Goal: Information Seeking & Learning: Learn about a topic

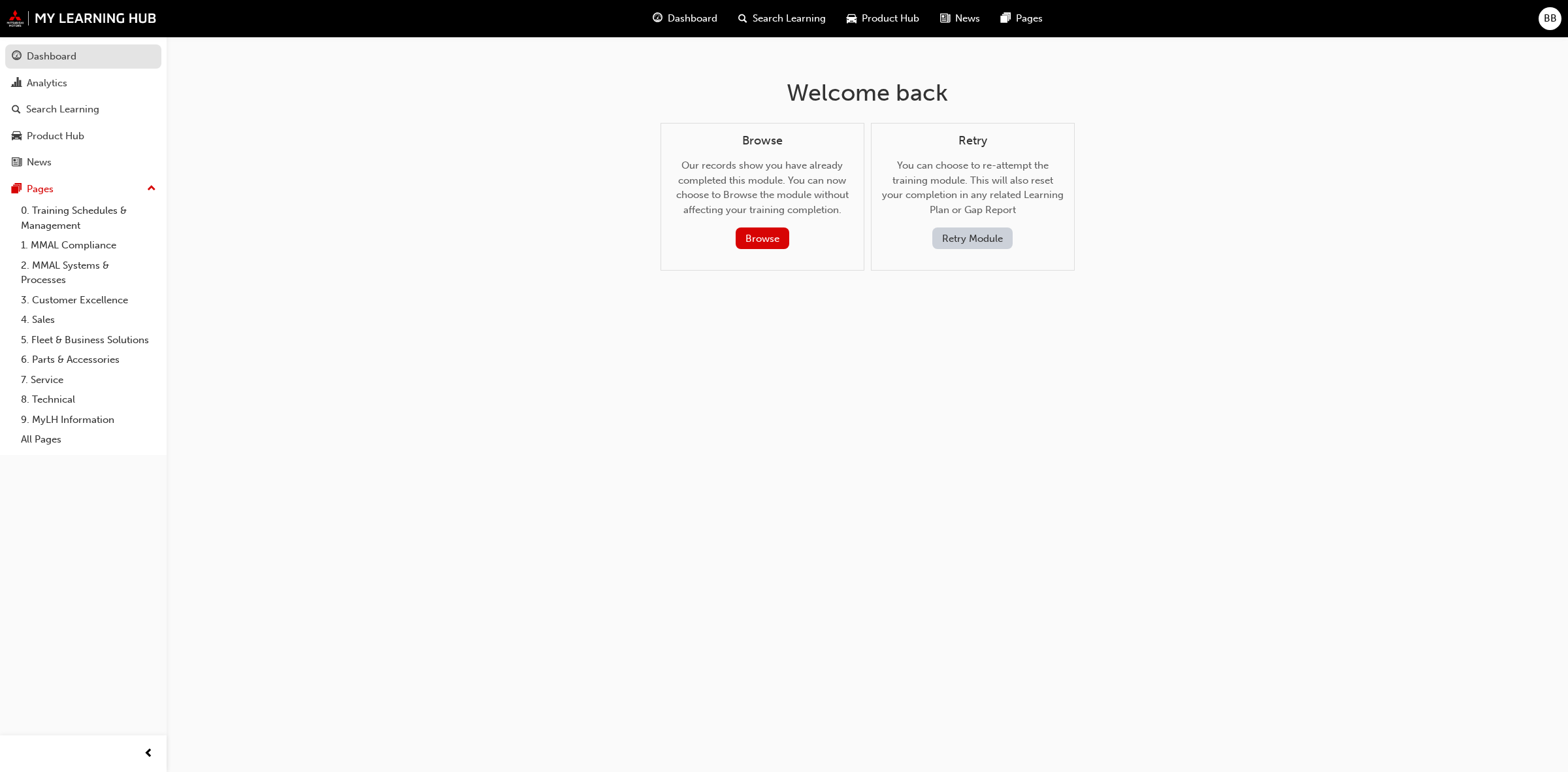
click at [61, 56] on div "Dashboard" at bounding box center [52, 56] width 50 height 15
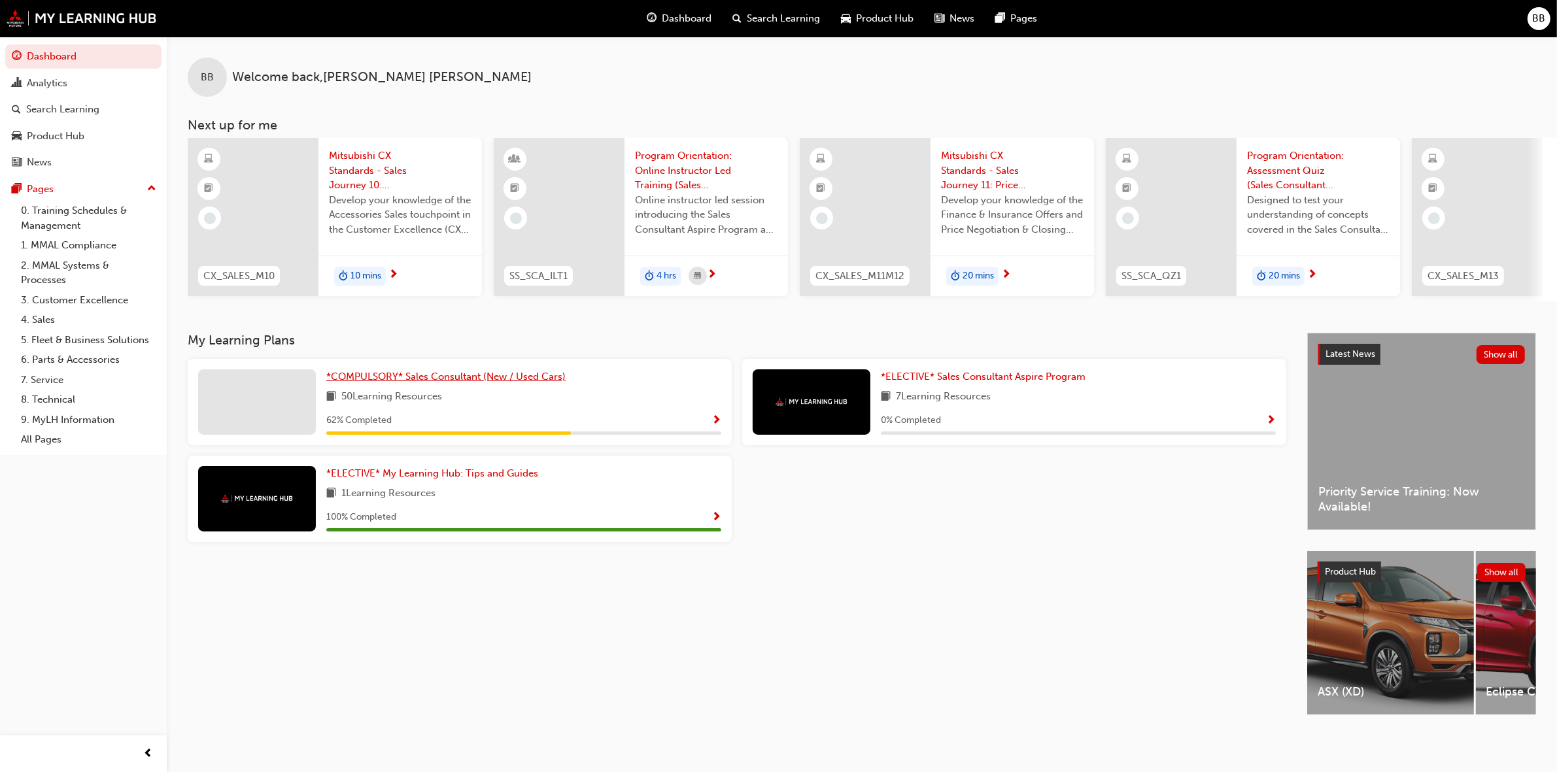
click at [495, 381] on span "*COMPULSORY* Sales Consultant (New / Used Cars)" at bounding box center [445, 377] width 239 height 12
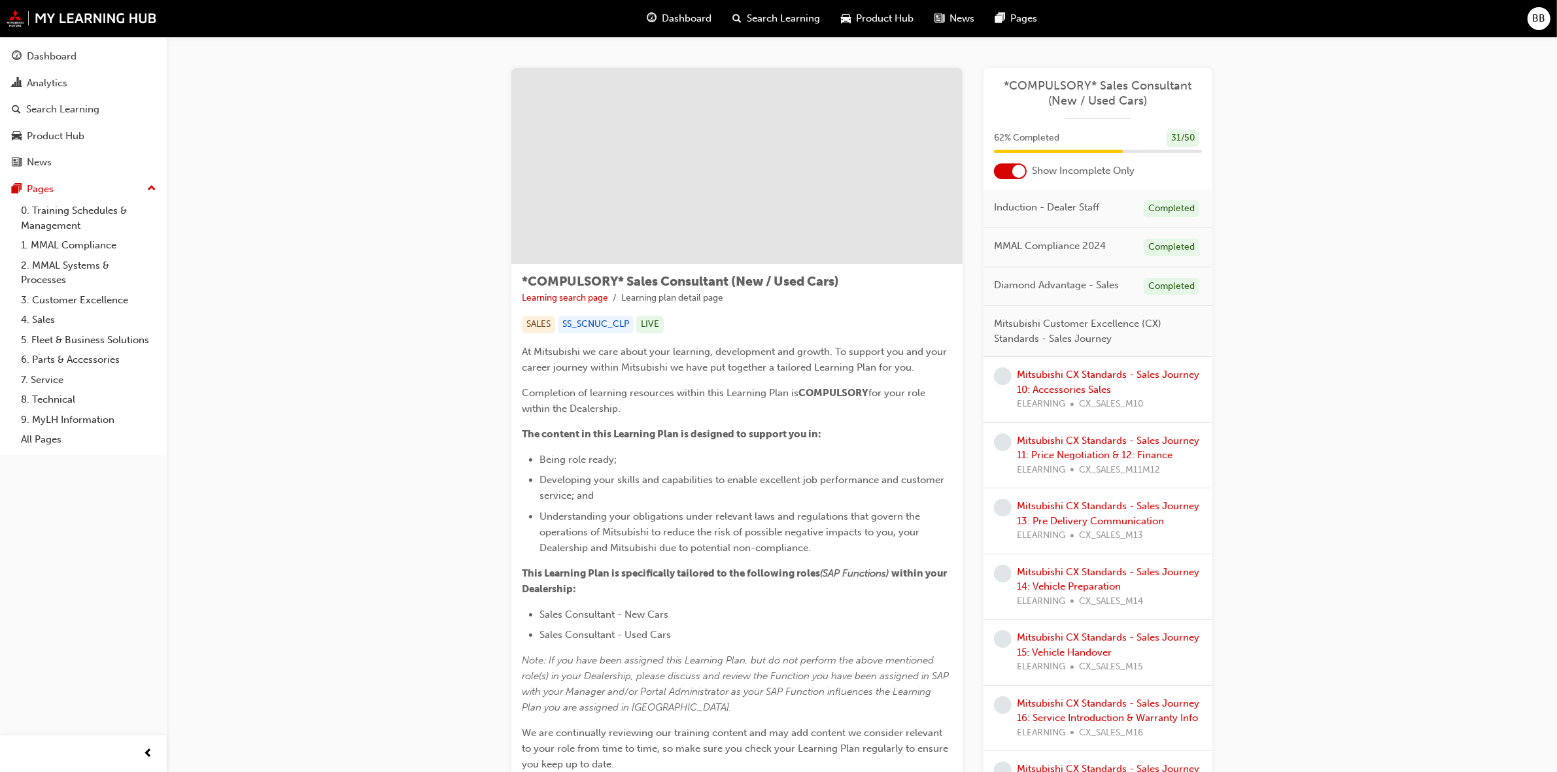
click at [1537, 17] on span "BB" at bounding box center [1539, 18] width 13 height 15
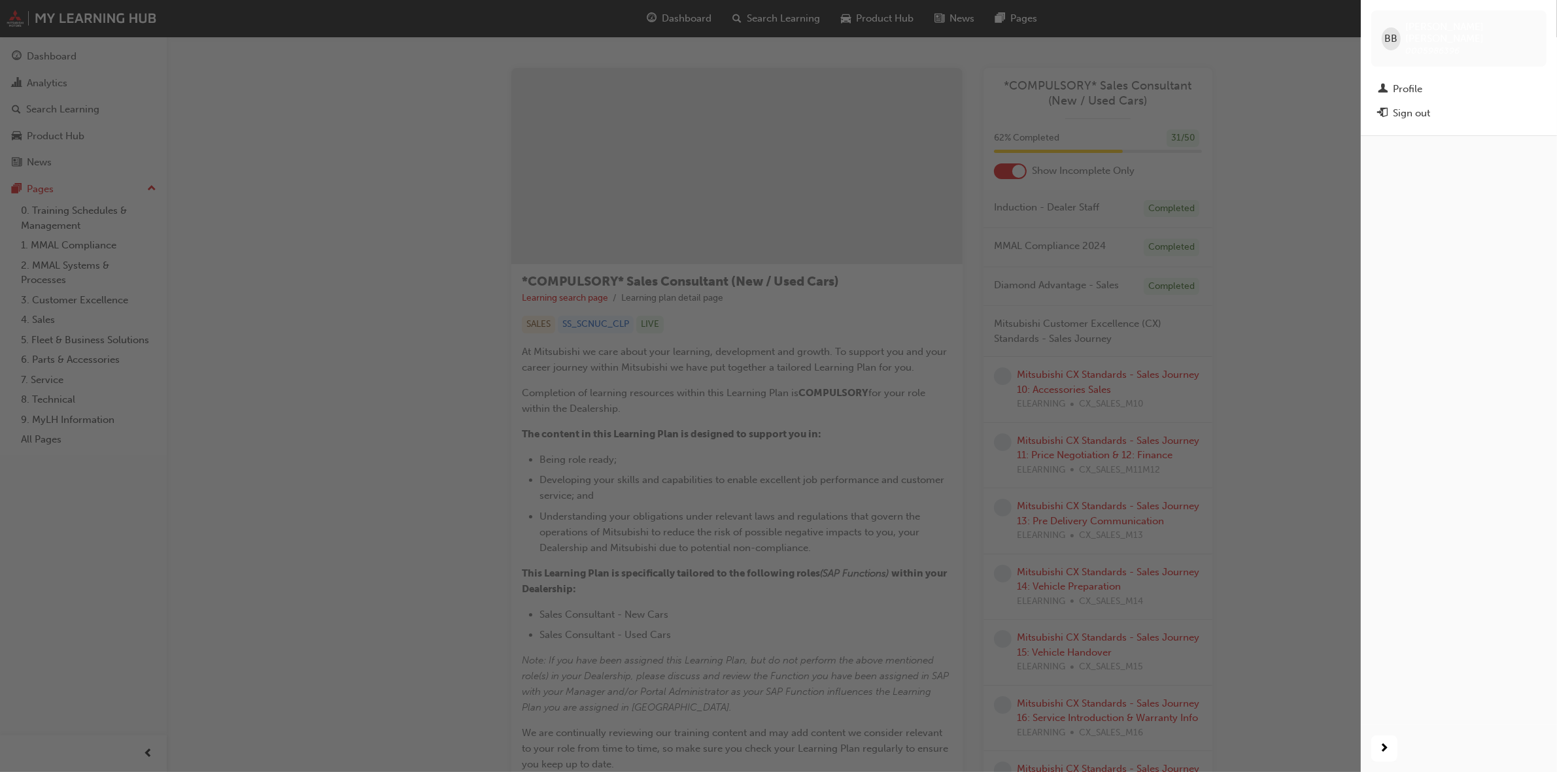
click at [1263, 92] on div "button" at bounding box center [680, 386] width 1361 height 772
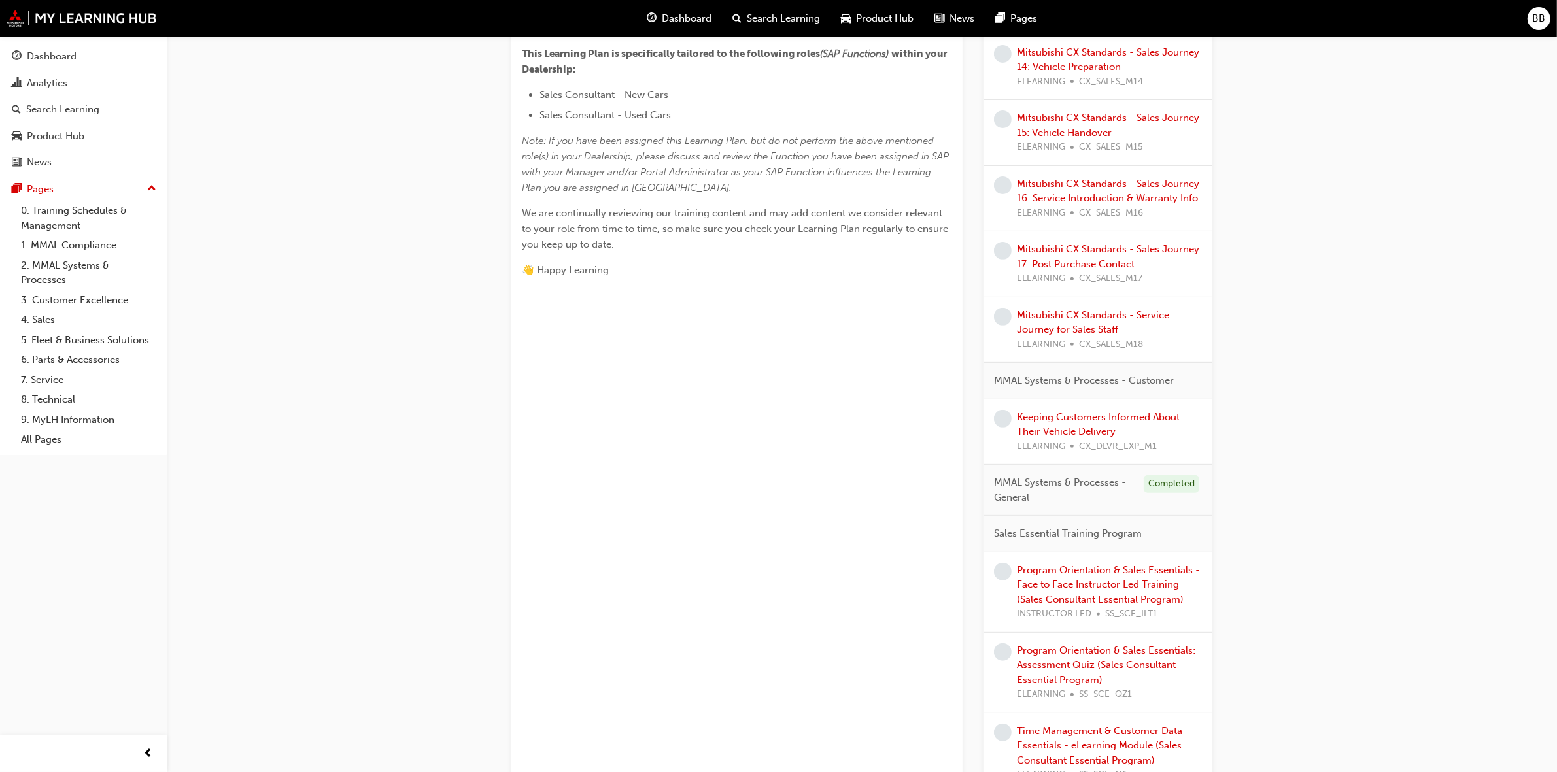
scroll to position [736, 0]
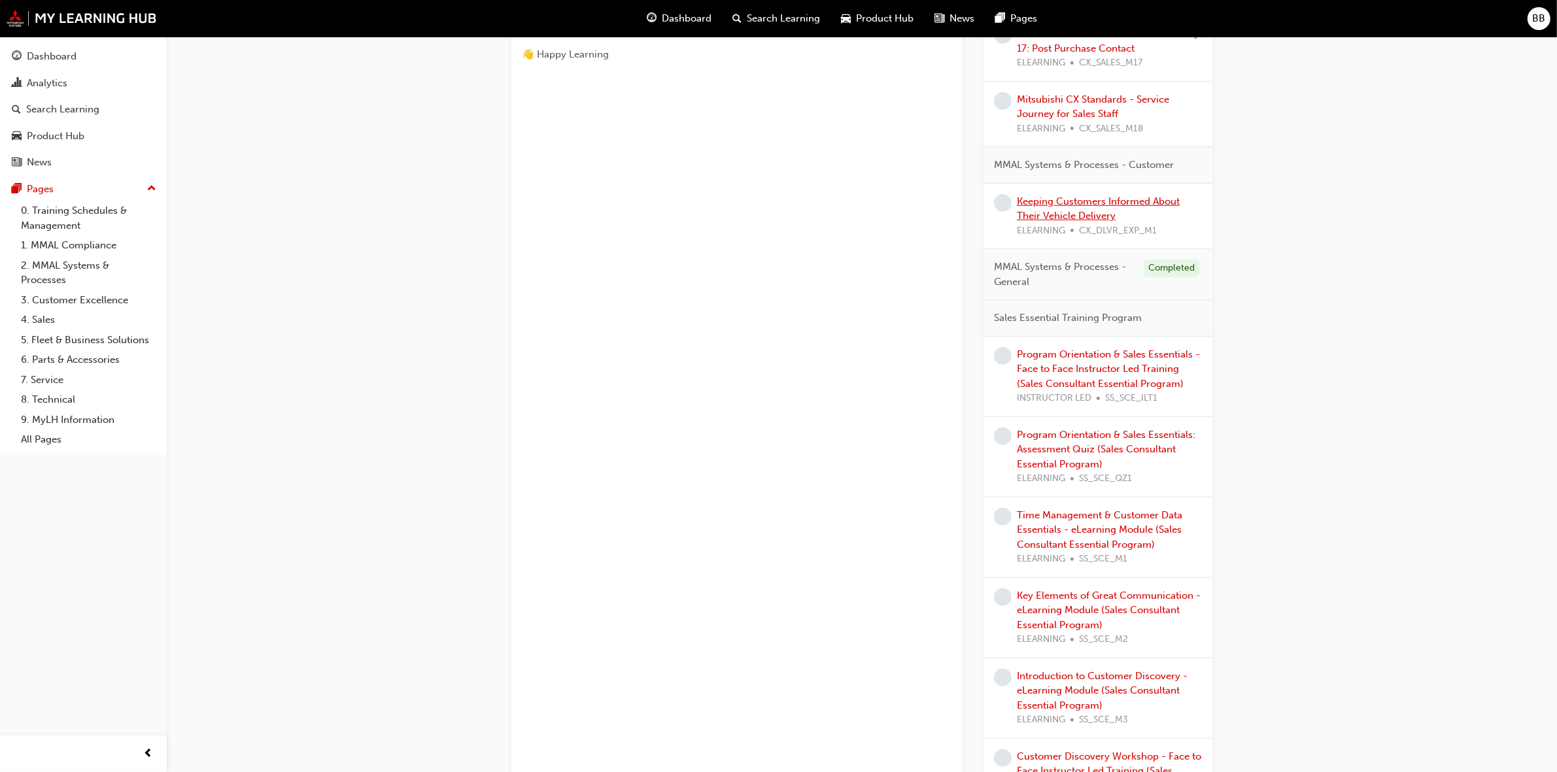
click at [1104, 207] on link "Keeping Customers Informed About Their Vehicle Delivery" at bounding box center [1098, 209] width 163 height 27
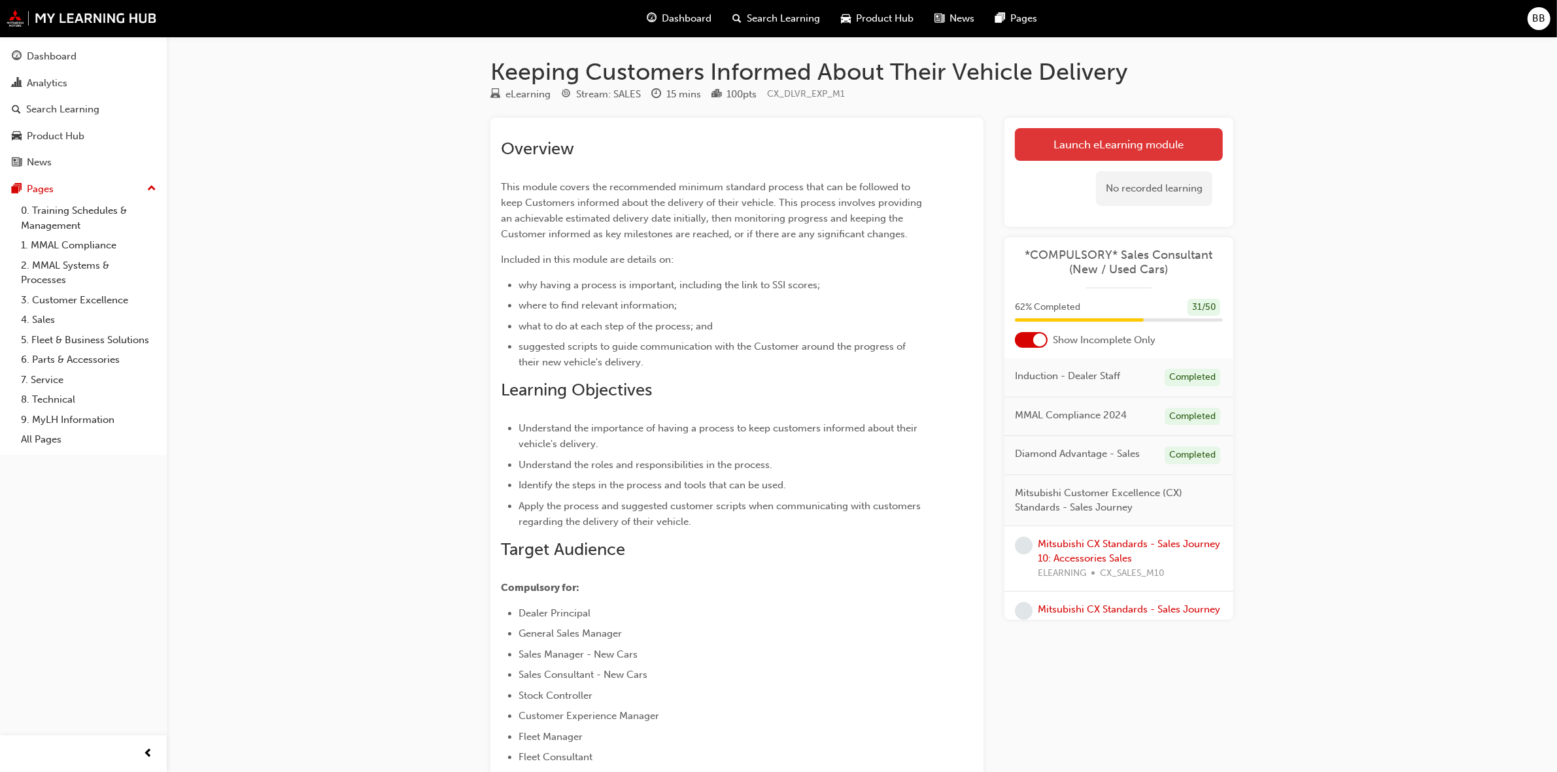
click at [1136, 141] on link "Launch eLearning module" at bounding box center [1119, 144] width 208 height 33
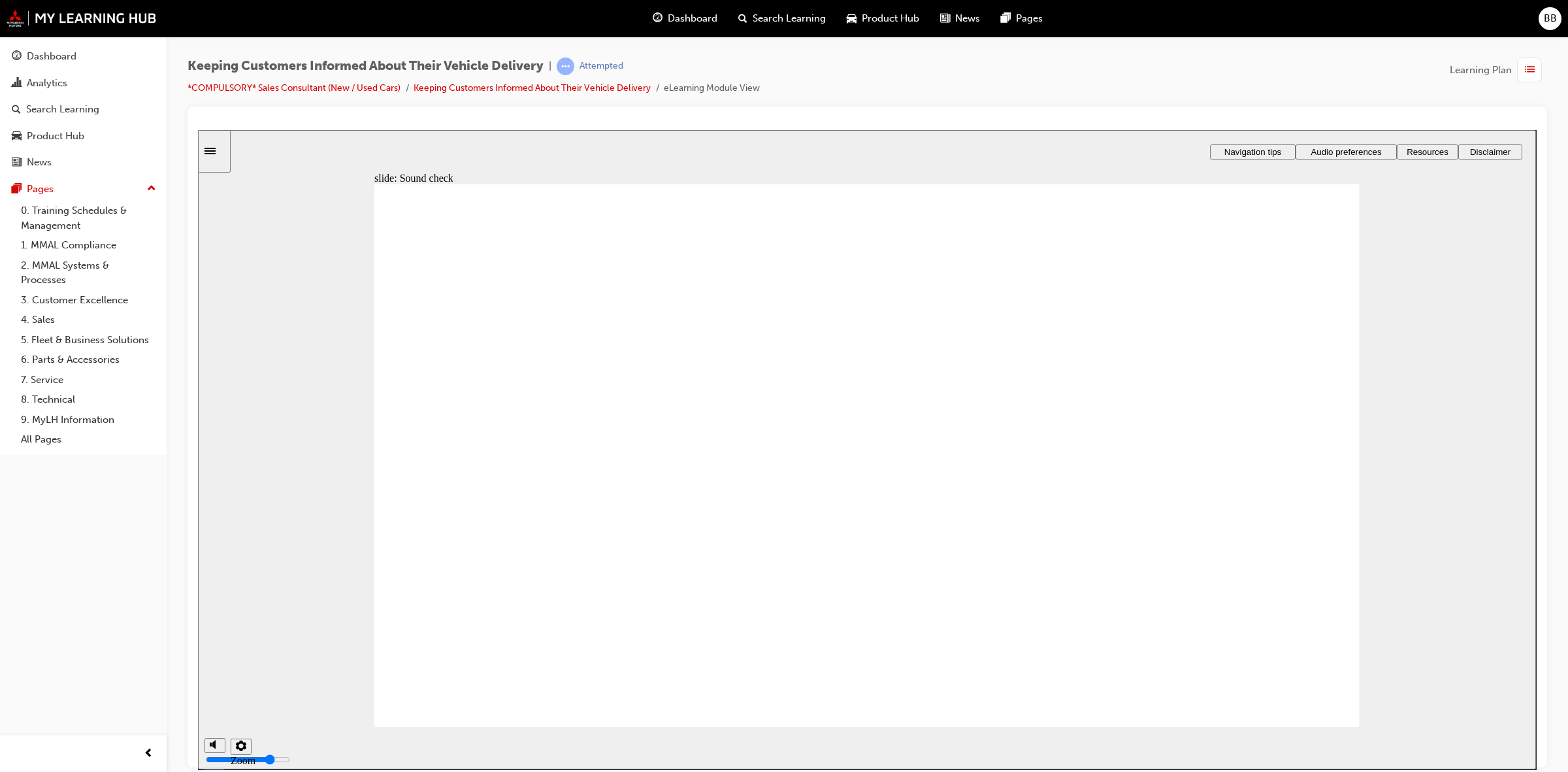
drag, startPoint x: 1121, startPoint y: 401, endPoint x: 1191, endPoint y: 484, distance: 108.6
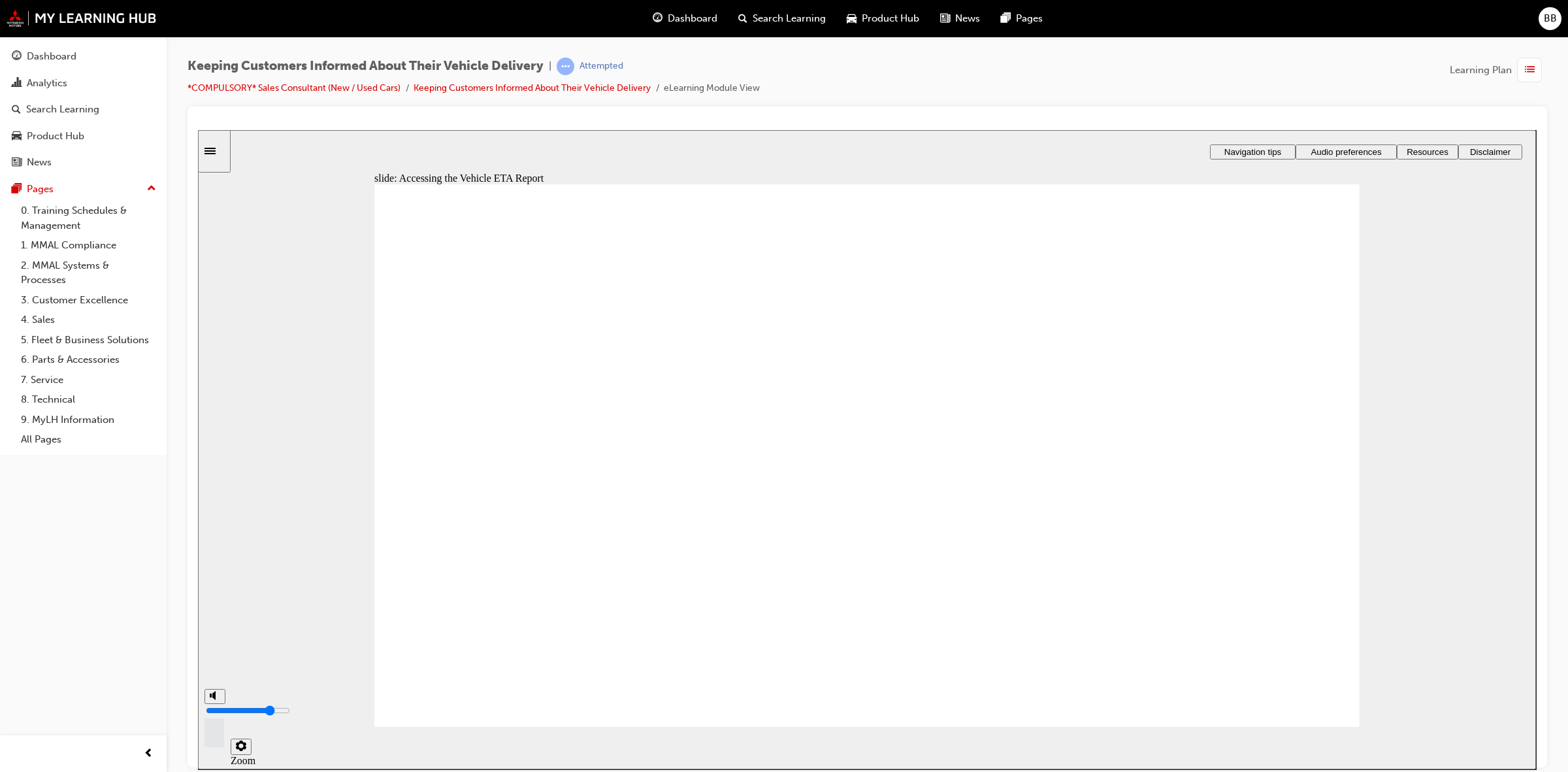
click at [214, 700] on polygon "volume" at bounding box center [214, 694] width 3 height 9
type input "0"
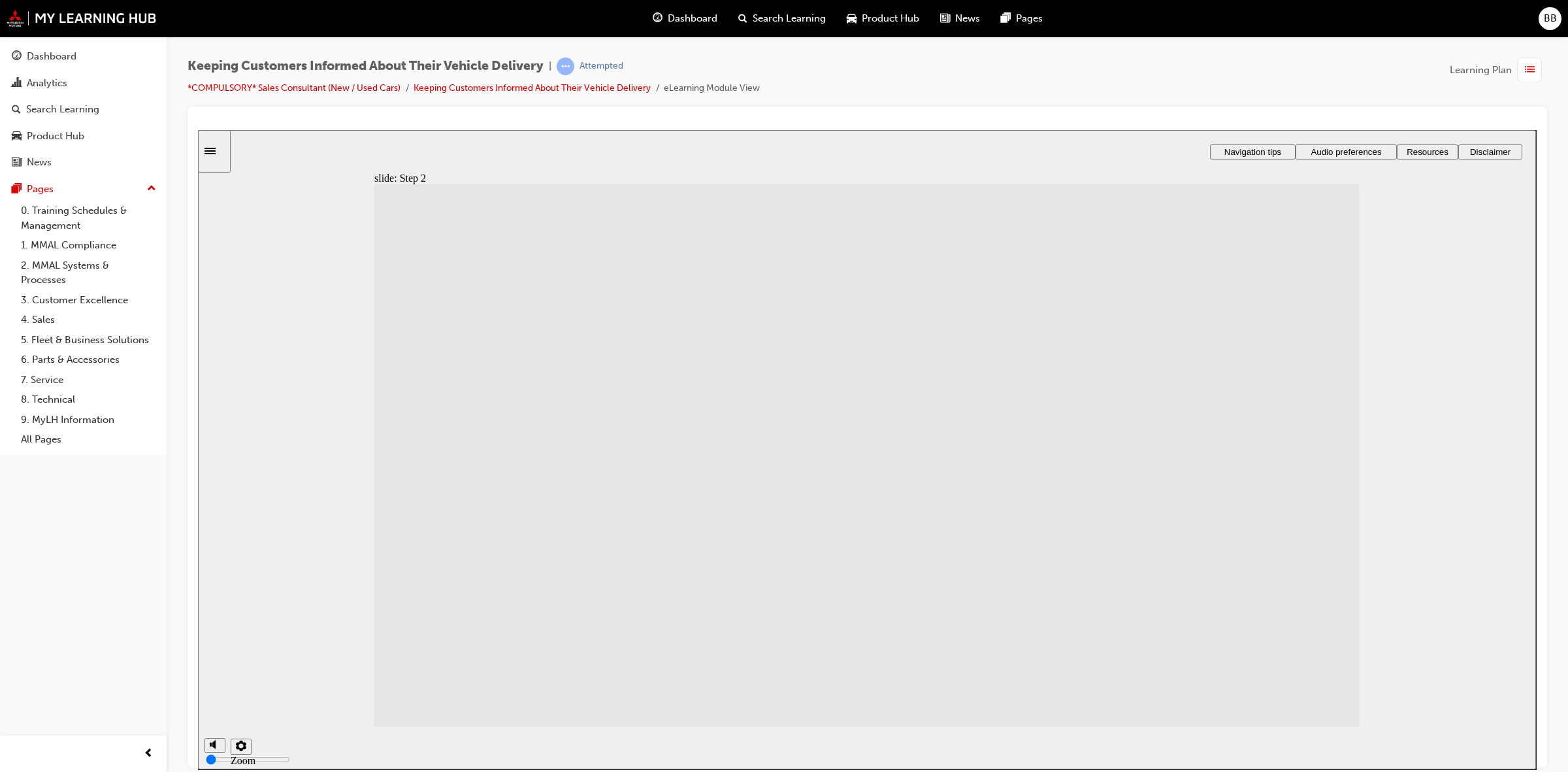
drag, startPoint x: 619, startPoint y: 574, endPoint x: 619, endPoint y: 584, distance: 10.0
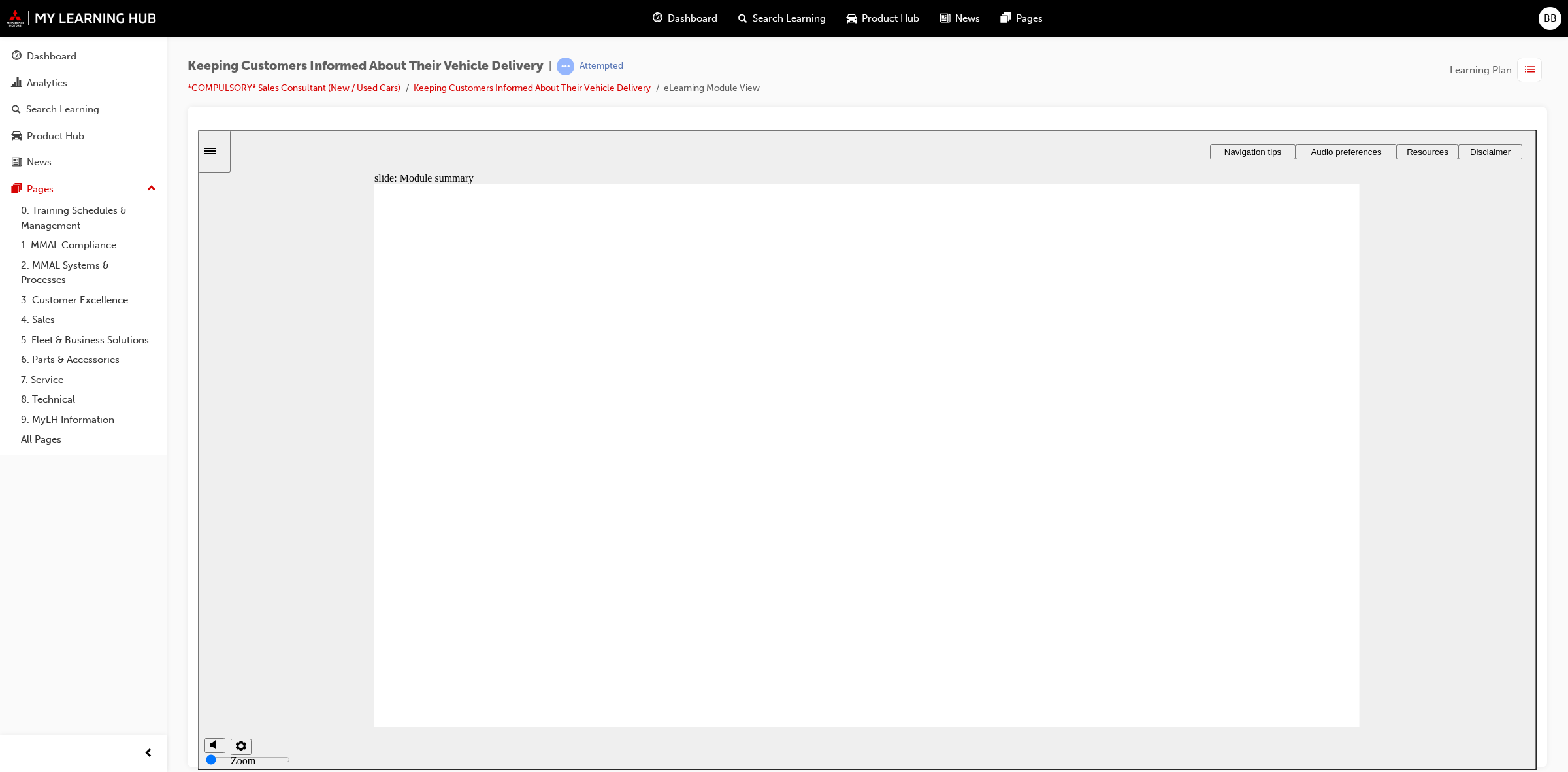
drag, startPoint x: 854, startPoint y: 294, endPoint x: 332, endPoint y: 245, distance: 524.3
click at [269, 245] on div "slide: Module summary Rectangle 1 Rectangle 3 Module summary You’ve finished th…" at bounding box center [866, 448] width 1338 height 639
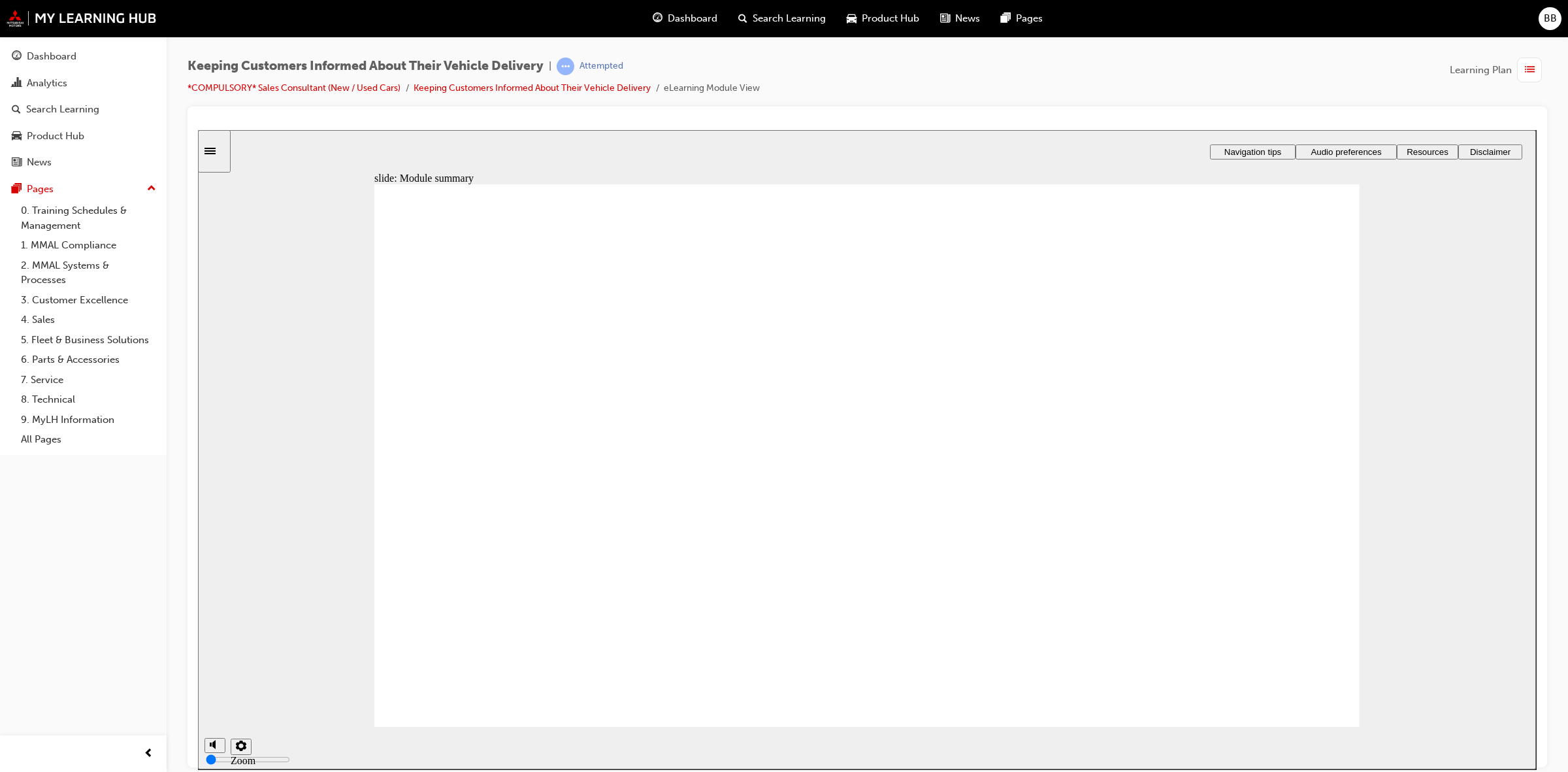
drag, startPoint x: 569, startPoint y: 445, endPoint x: 590, endPoint y: 503, distance: 61.7
drag, startPoint x: 624, startPoint y: 595, endPoint x: 693, endPoint y: 617, distance: 72.4
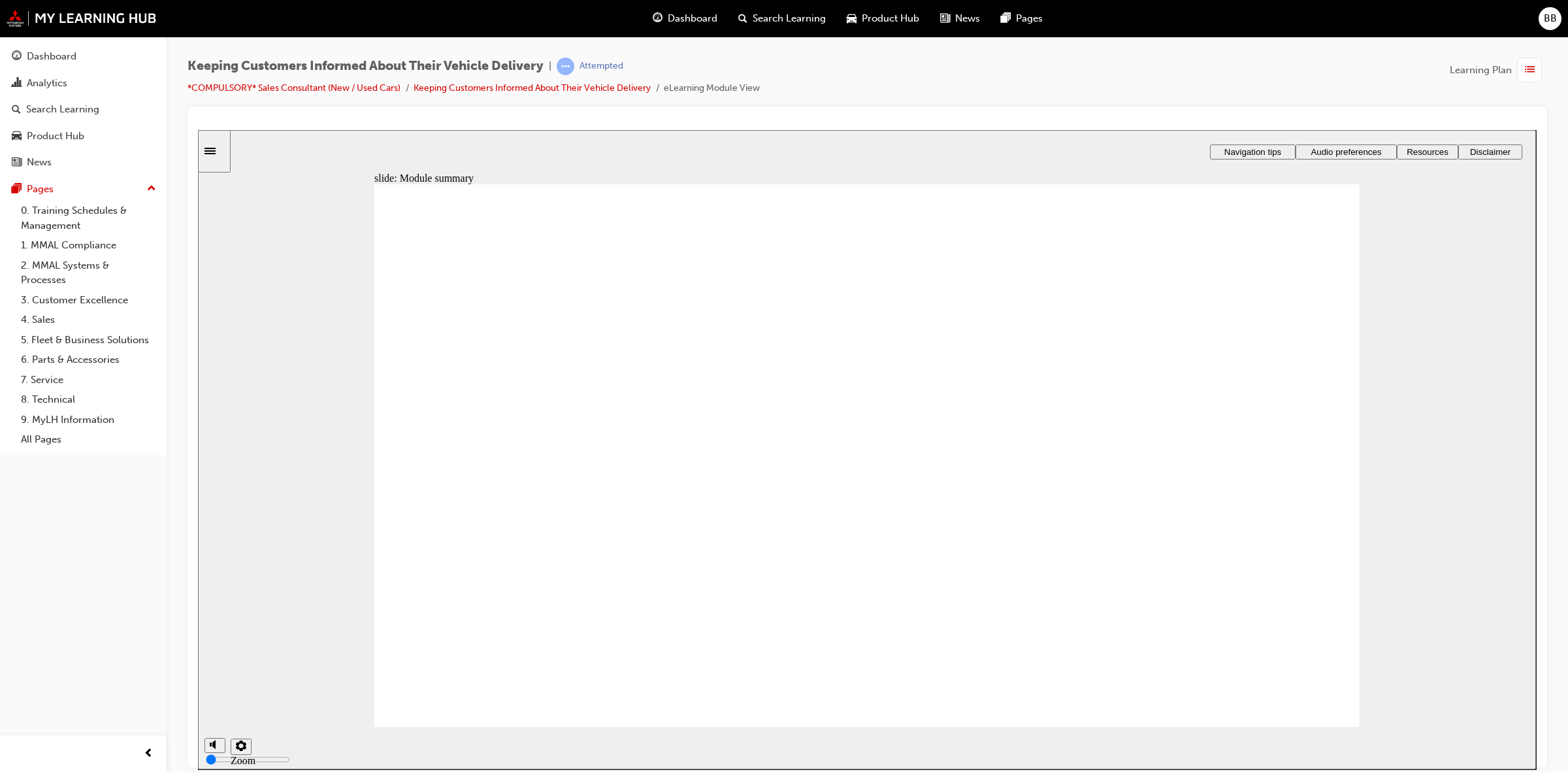
drag, startPoint x: 727, startPoint y: 631, endPoint x: 827, endPoint y: 658, distance: 103.6
drag, startPoint x: 828, startPoint y: 658, endPoint x: 838, endPoint y: 653, distance: 11.2
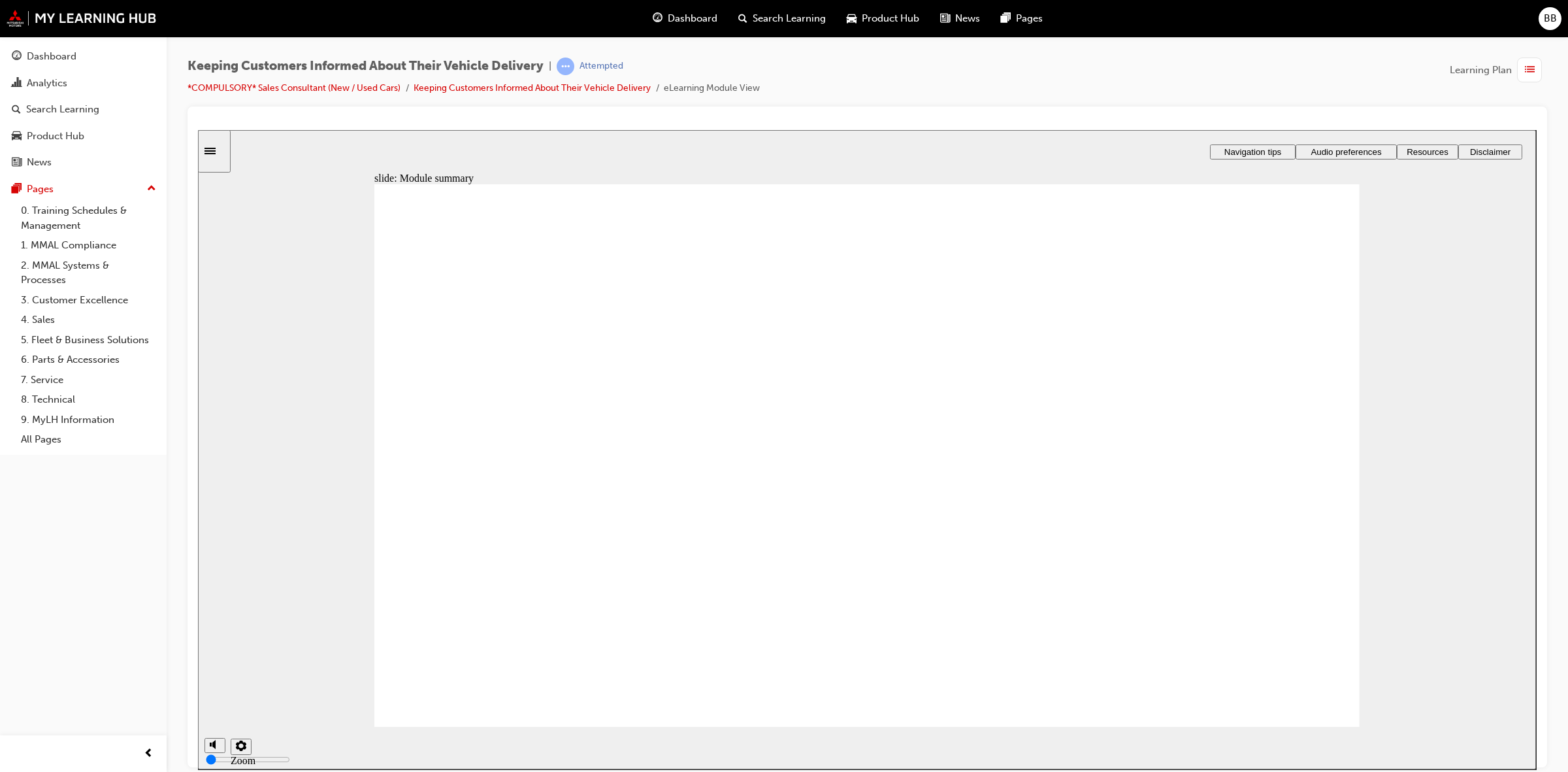
drag, startPoint x: 841, startPoint y: 635, endPoint x: 856, endPoint y: 579, distance: 58.0
drag, startPoint x: 856, startPoint y: 579, endPoint x: 869, endPoint y: 542, distance: 39.2
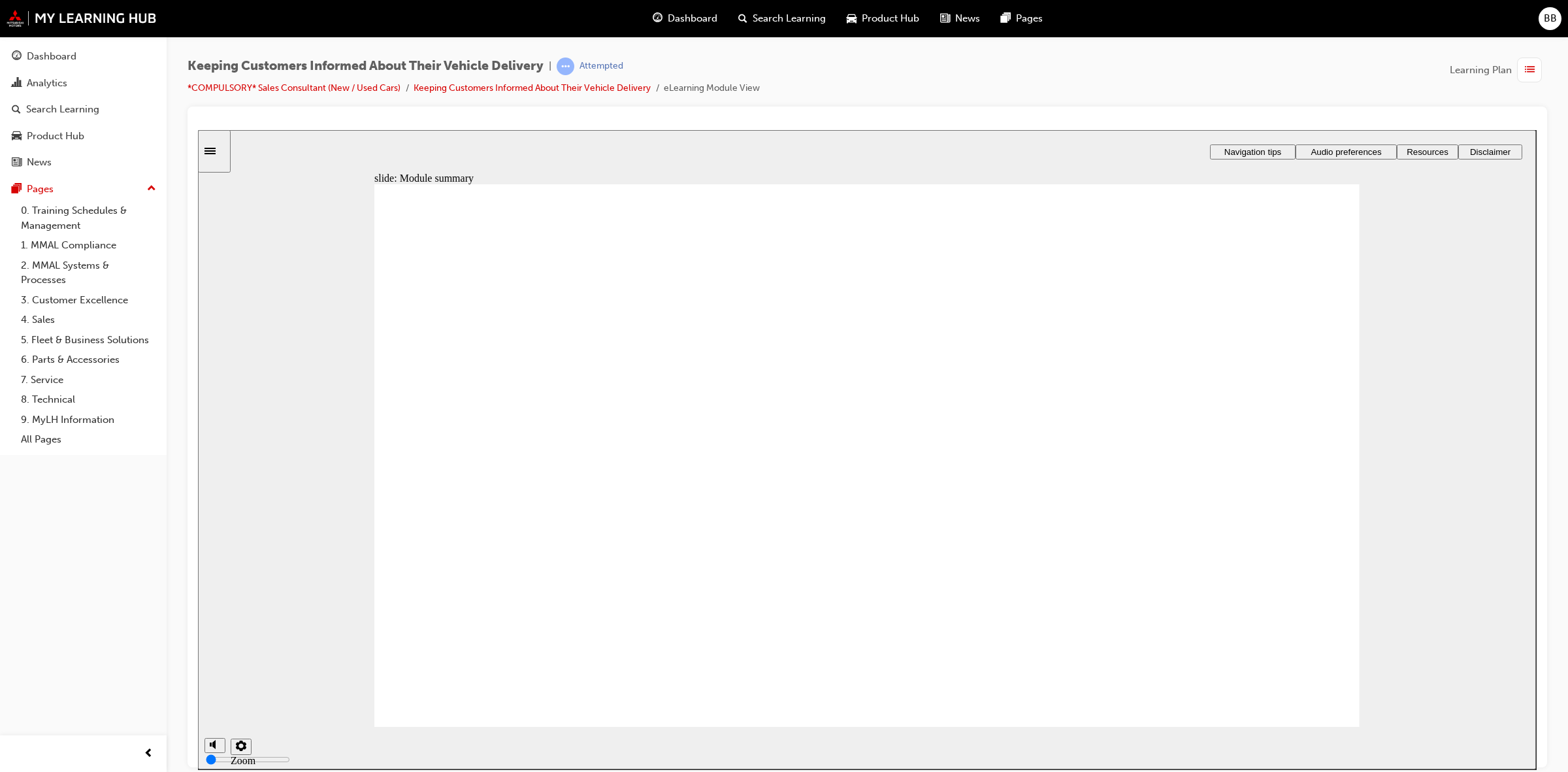
drag, startPoint x: 889, startPoint y: 454, endPoint x: 900, endPoint y: 424, distance: 32.0
drag, startPoint x: 900, startPoint y: 424, endPoint x: 905, endPoint y: 404, distance: 20.6
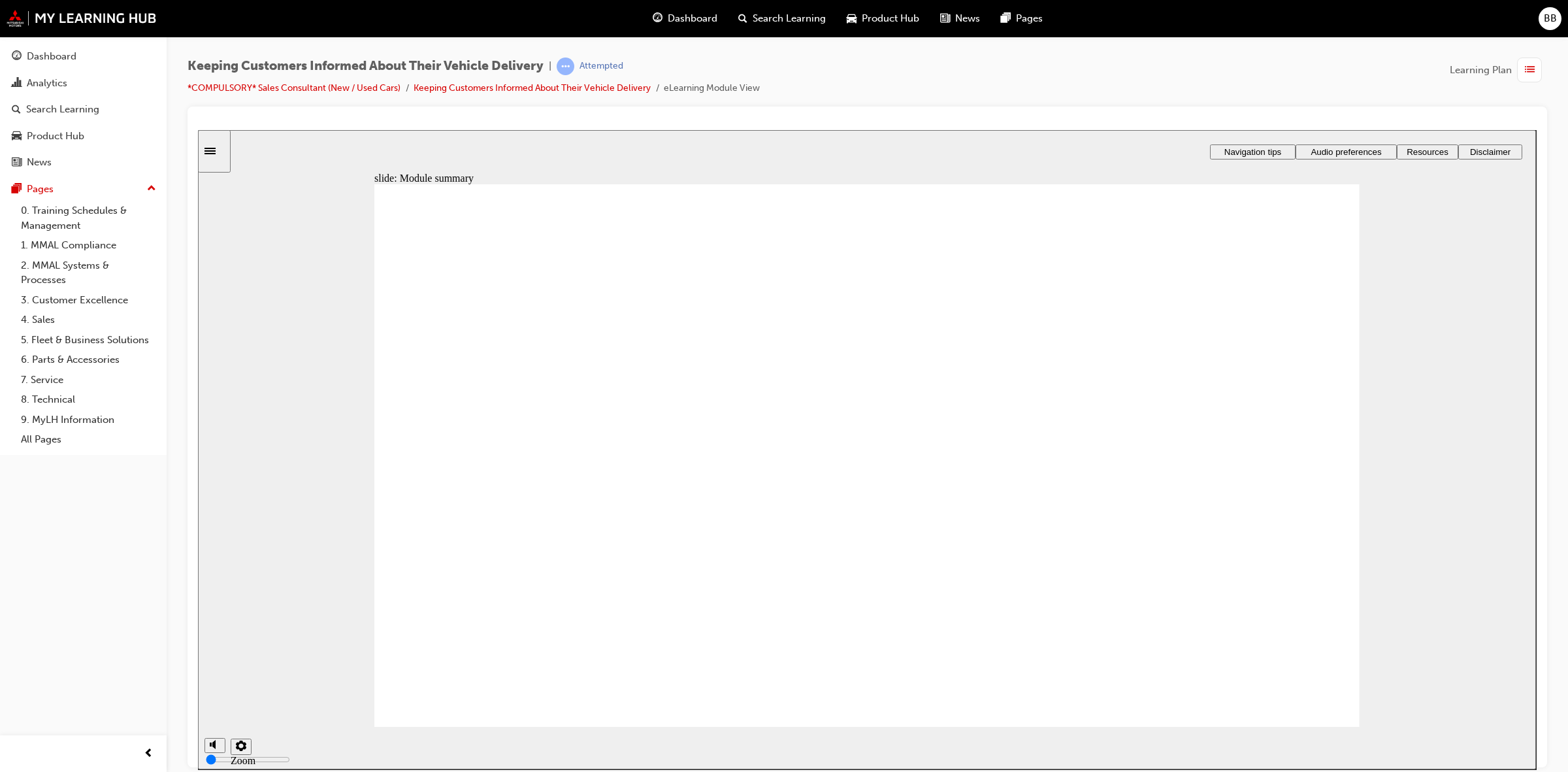
drag, startPoint x: 1258, startPoint y: 659, endPoint x: 1259, endPoint y: 673, distance: 14.0
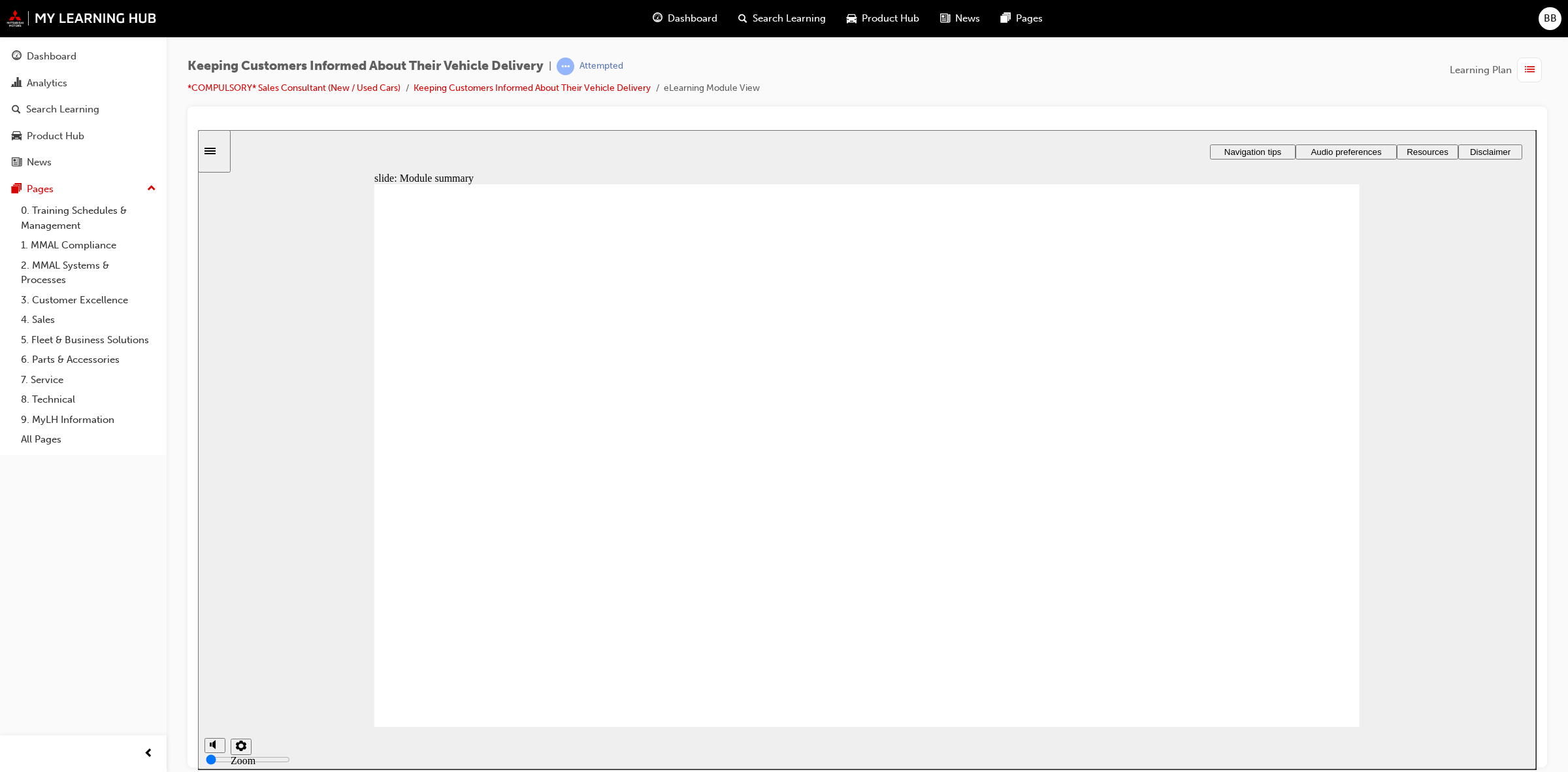
drag, startPoint x: 1267, startPoint y: 679, endPoint x: 1168, endPoint y: 640, distance: 106.4
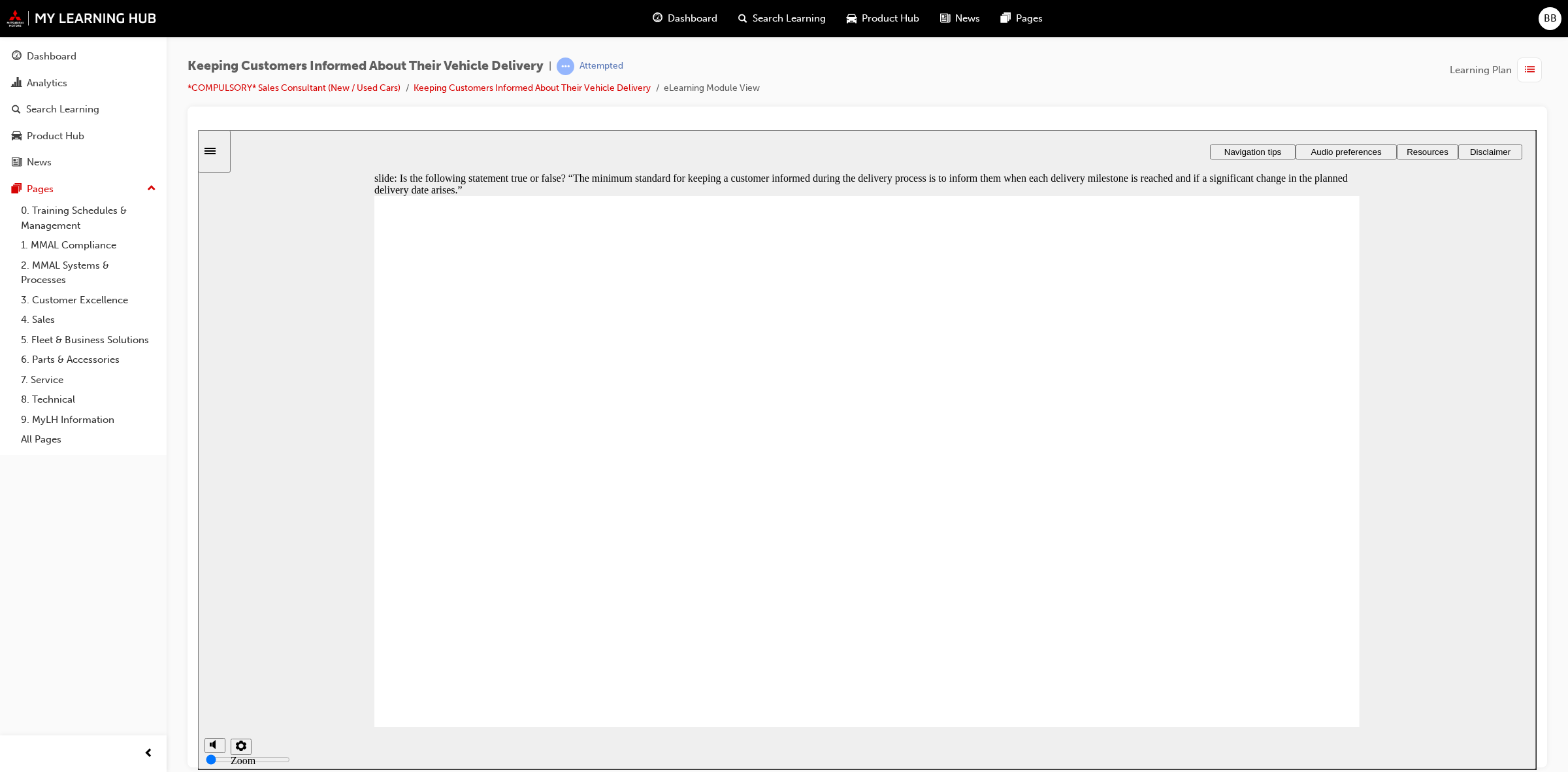
radio input "true"
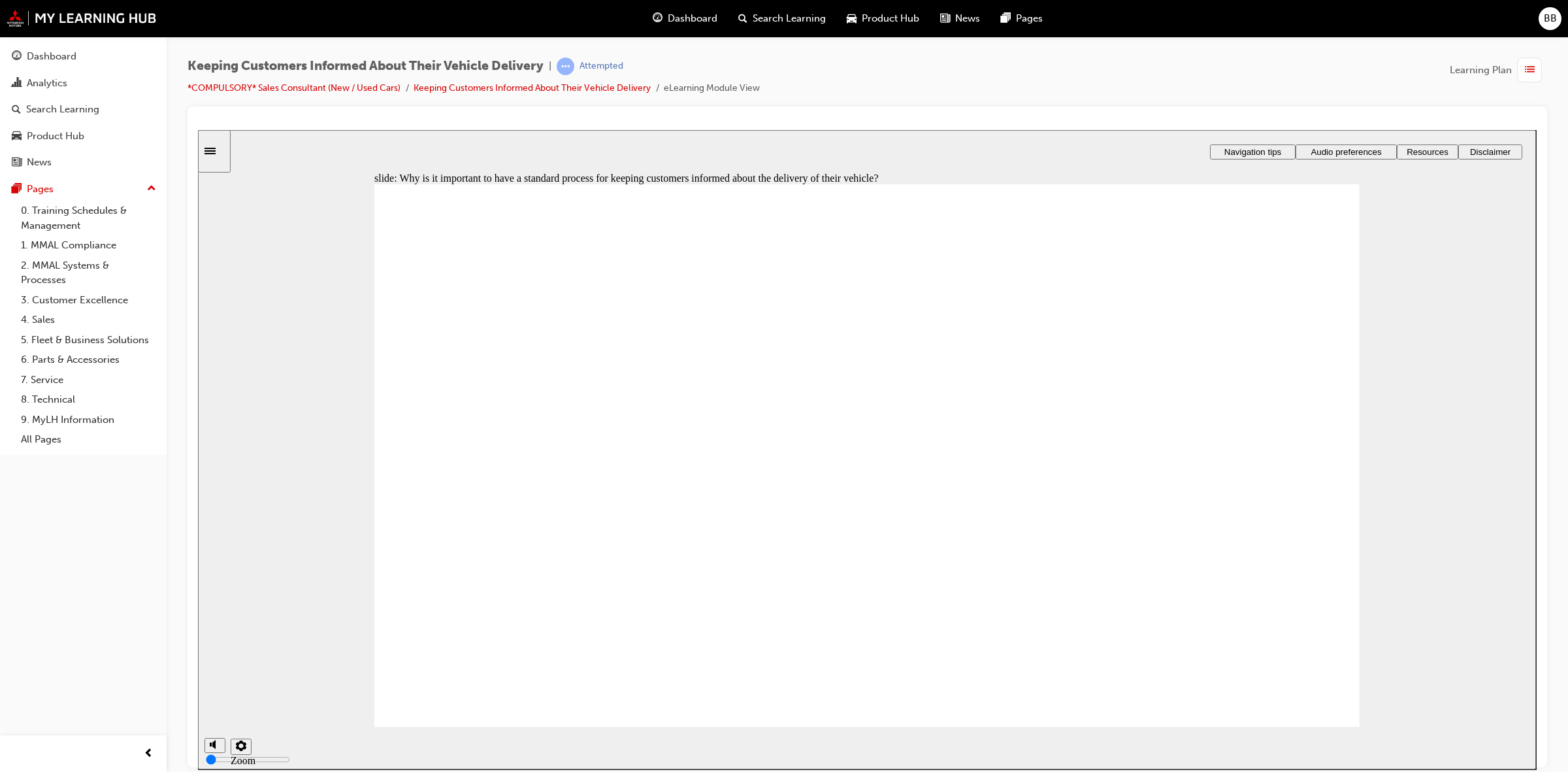
checkbox input "true"
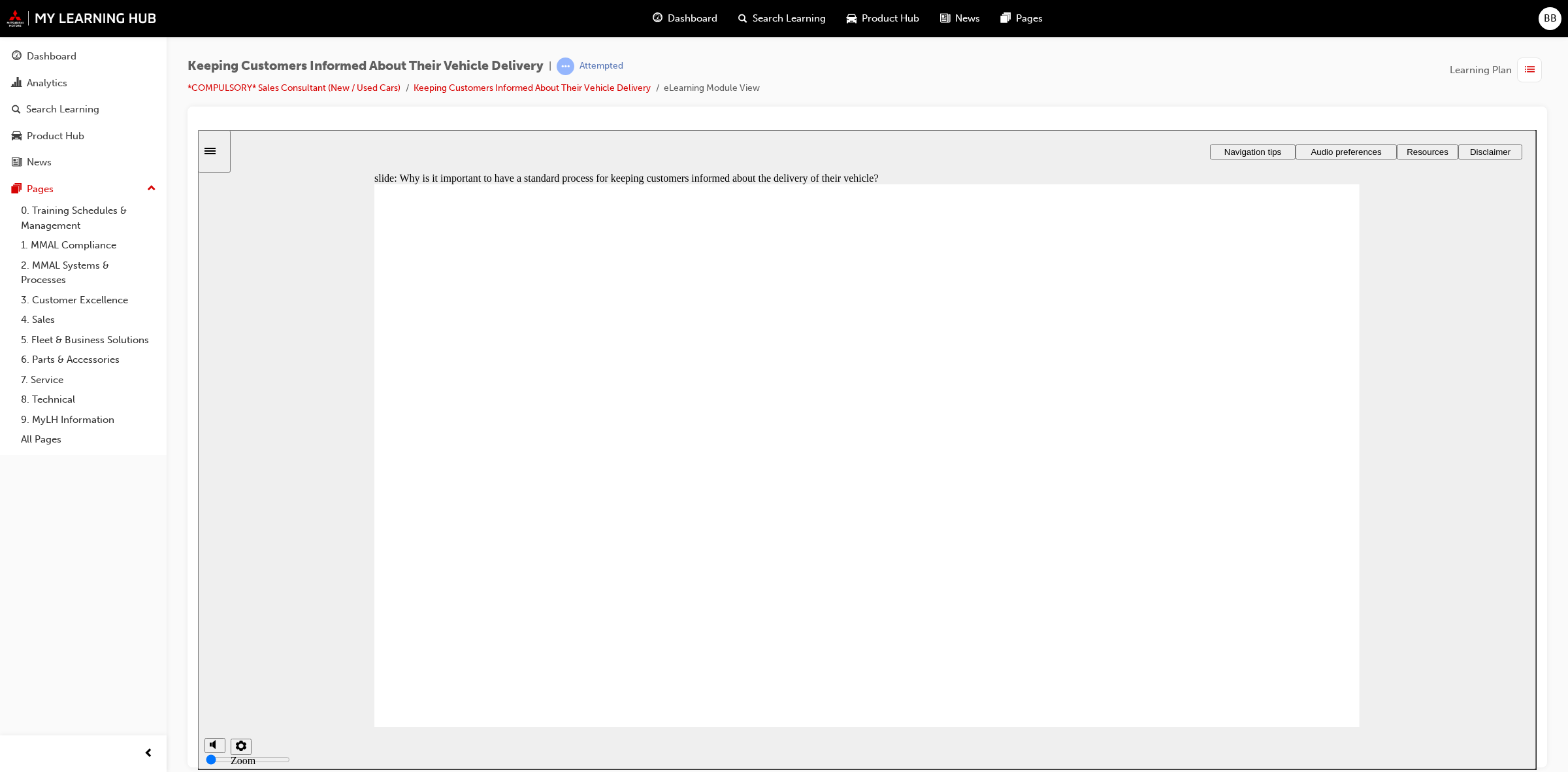
checkbox input "true"
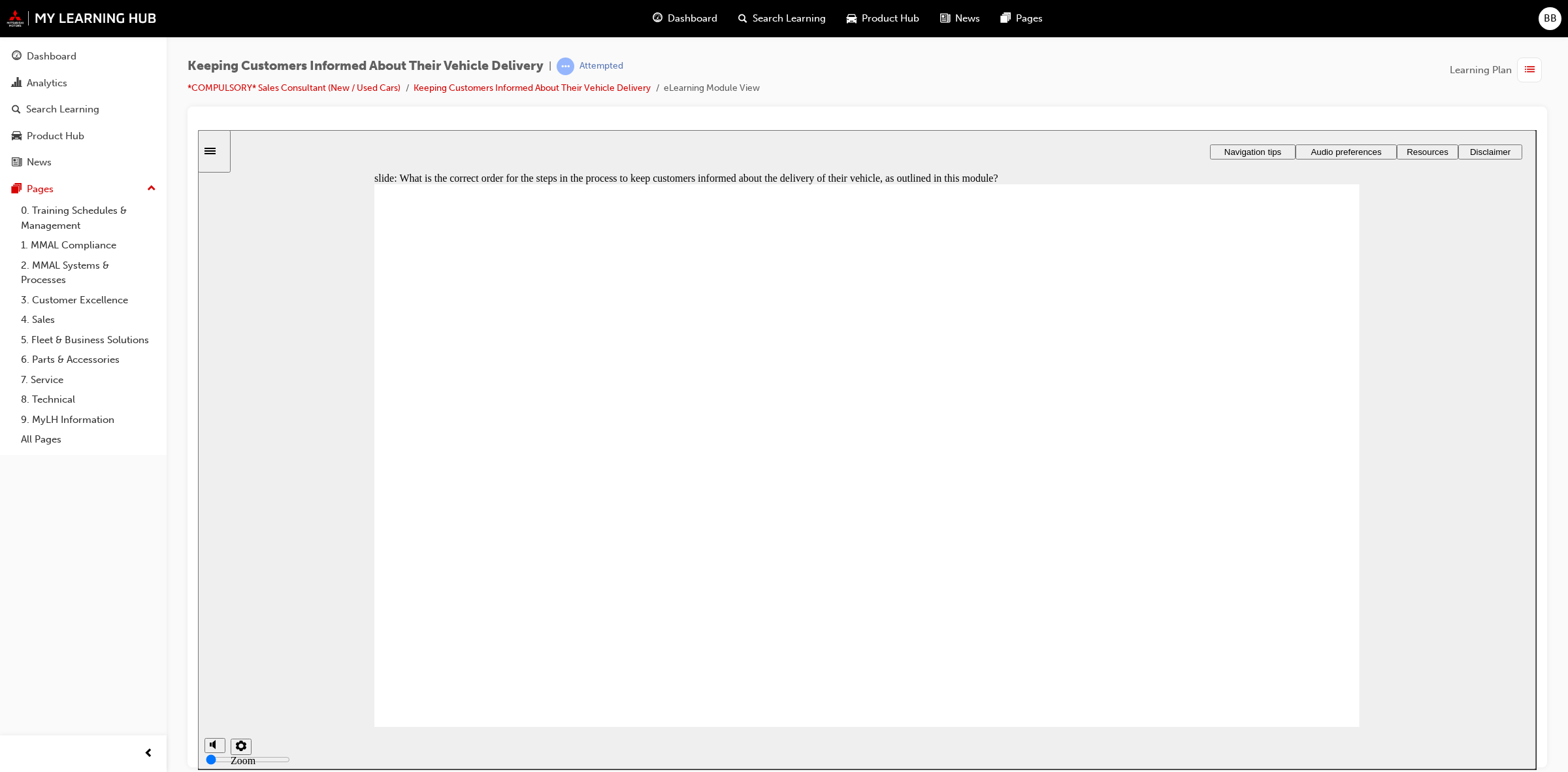
drag, startPoint x: 716, startPoint y: 542, endPoint x: 713, endPoint y: 452, distance: 90.0
drag, startPoint x: 716, startPoint y: 574, endPoint x: 720, endPoint y: 490, distance: 84.1
drag, startPoint x: 698, startPoint y: 573, endPoint x: 704, endPoint y: 526, distance: 47.4
drag, startPoint x: 697, startPoint y: 610, endPoint x: 703, endPoint y: 556, distance: 54.3
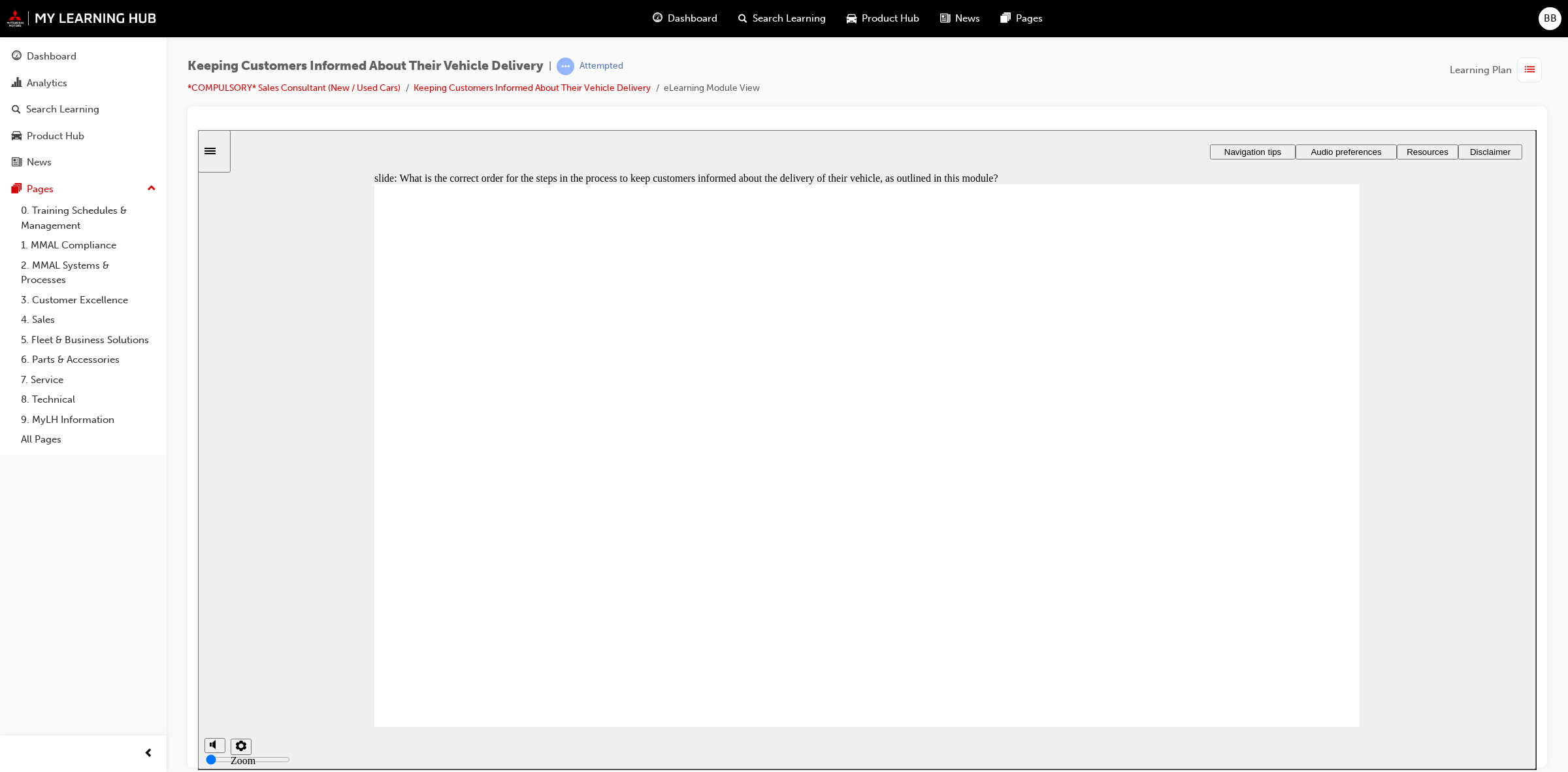
radio input "true"
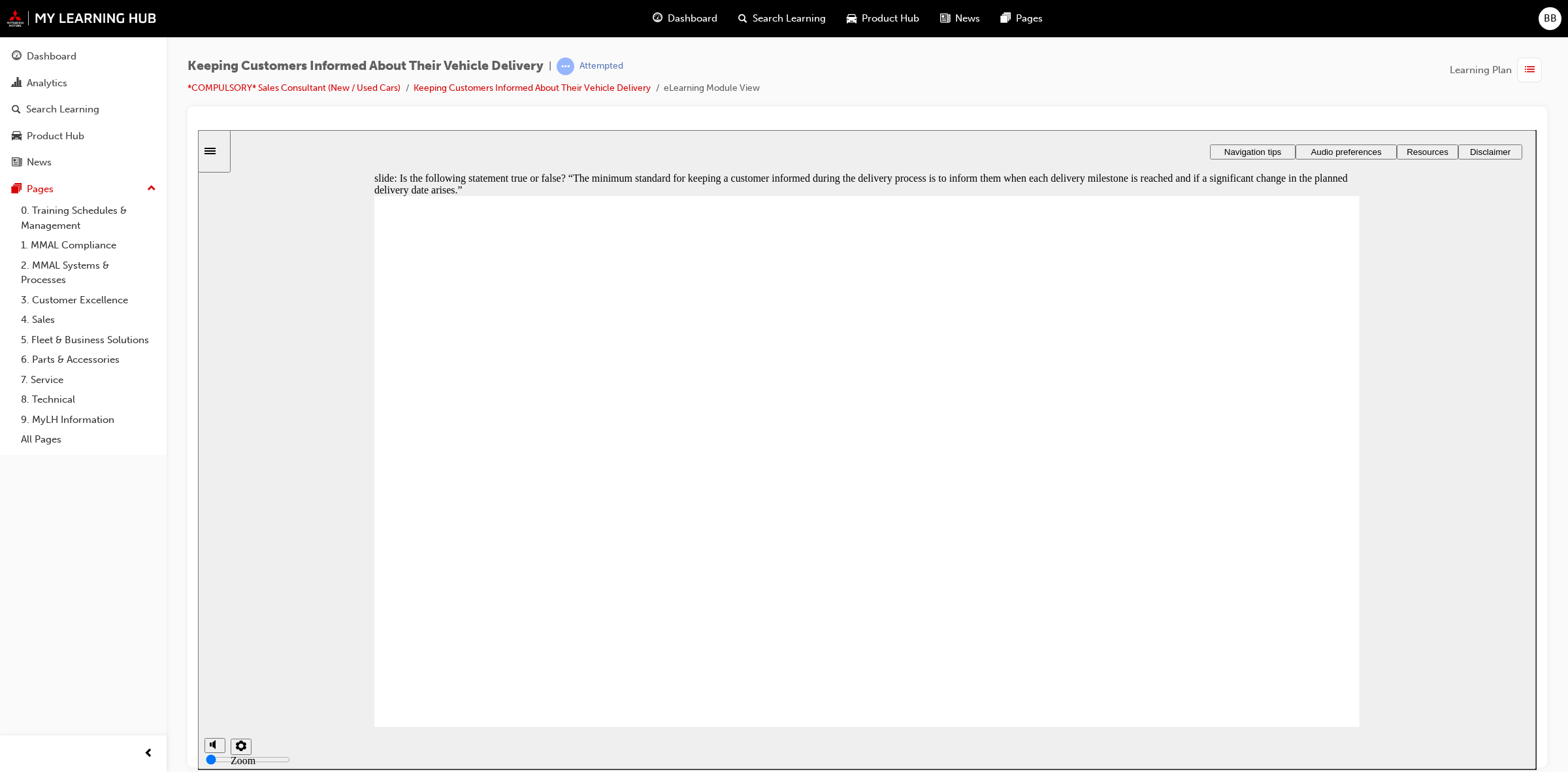
radio input "true"
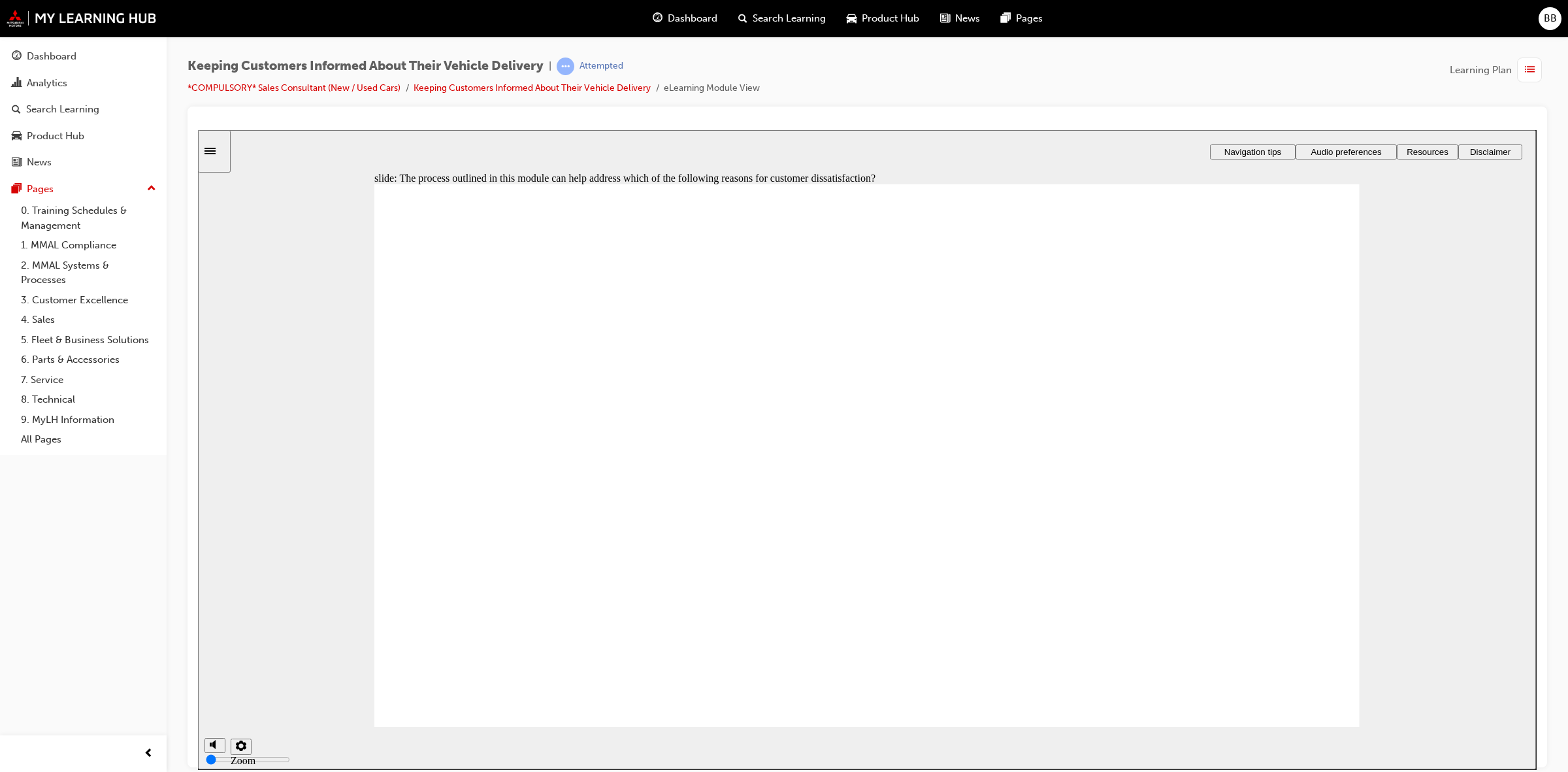
checkbox input "true"
checkbox input "false"
